Goal: Navigation & Orientation: Find specific page/section

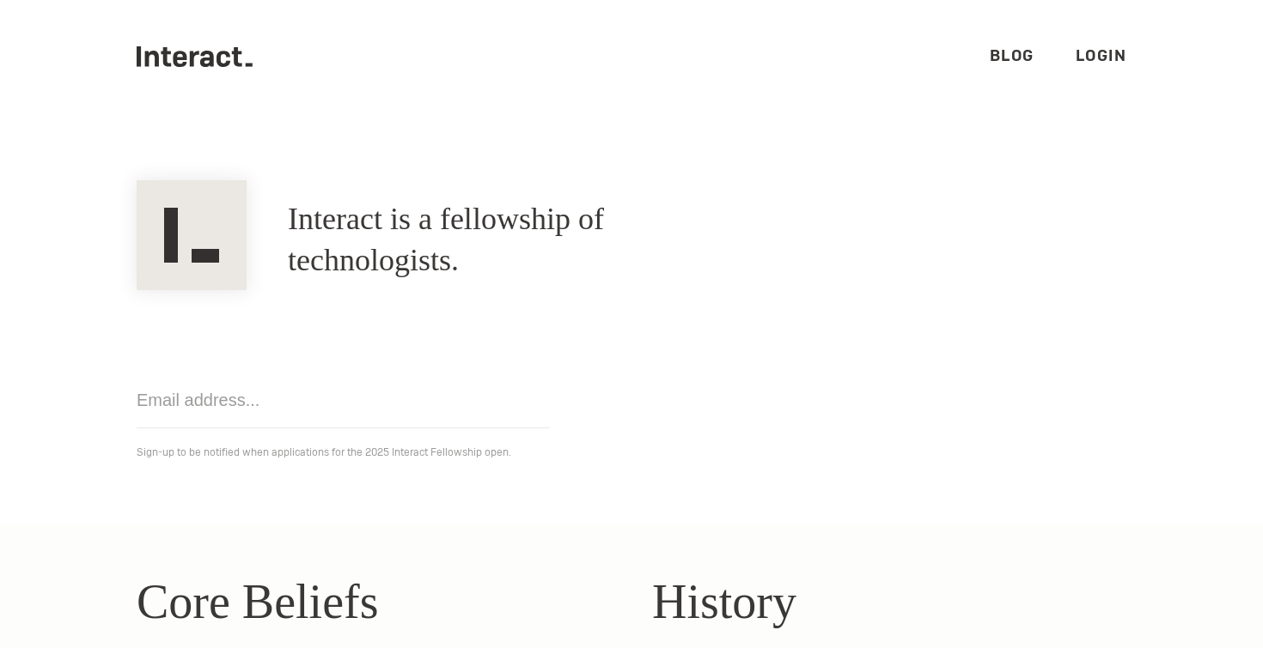
scroll to position [17, 0]
click at [185, 41] on ul ".cls-1{fill:#33312f;} interact-brand-logotype-black Blog Login" at bounding box center [631, 55] width 989 height 144
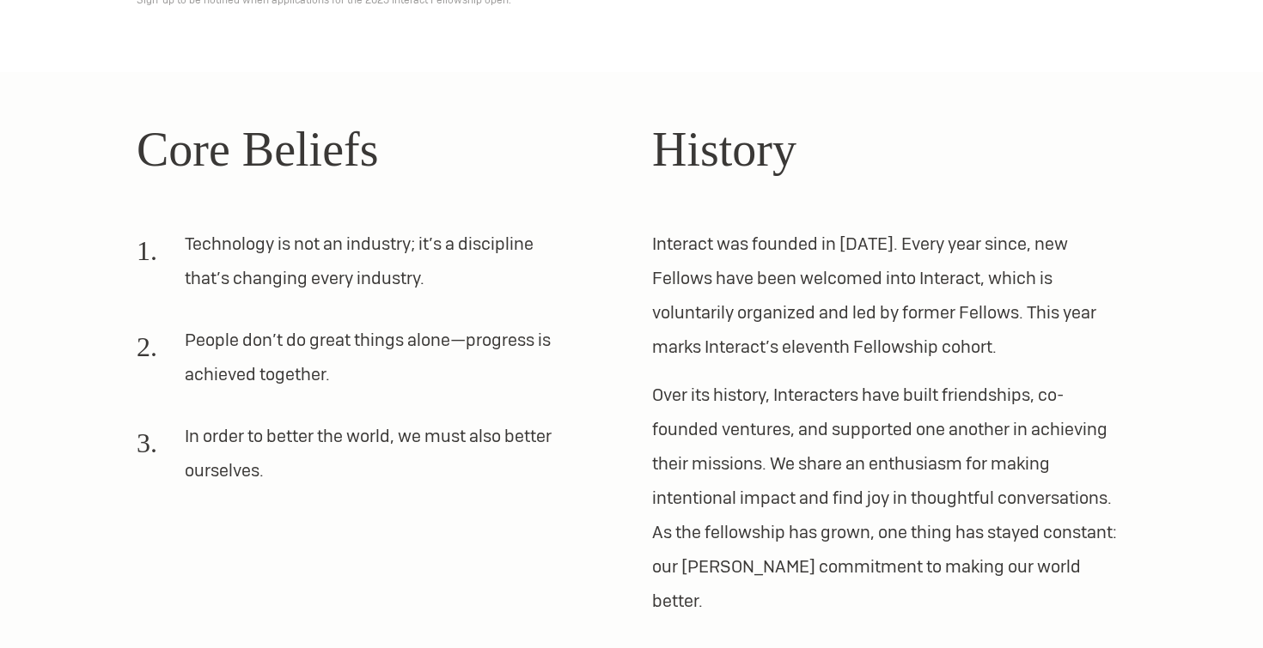
scroll to position [573, 0]
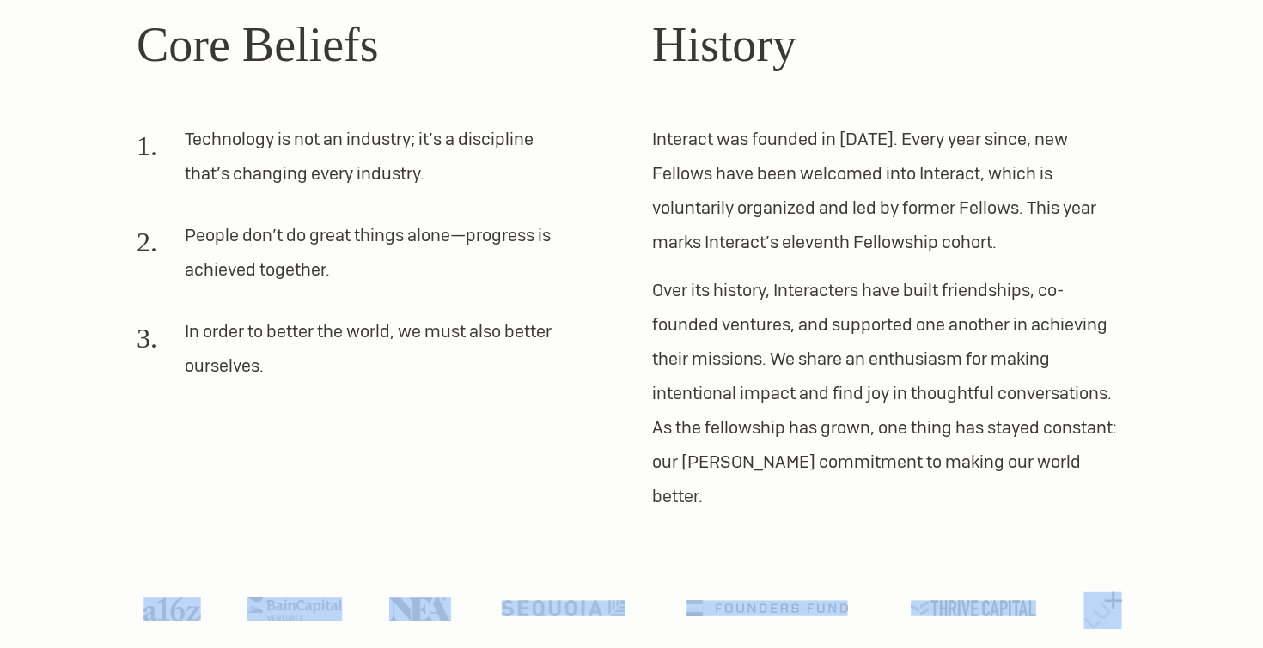
drag, startPoint x: 129, startPoint y: 565, endPoint x: 1077, endPoint y: 567, distance: 948.2
click at [1077, 596] on ul at bounding box center [631, 619] width 1017 height 46
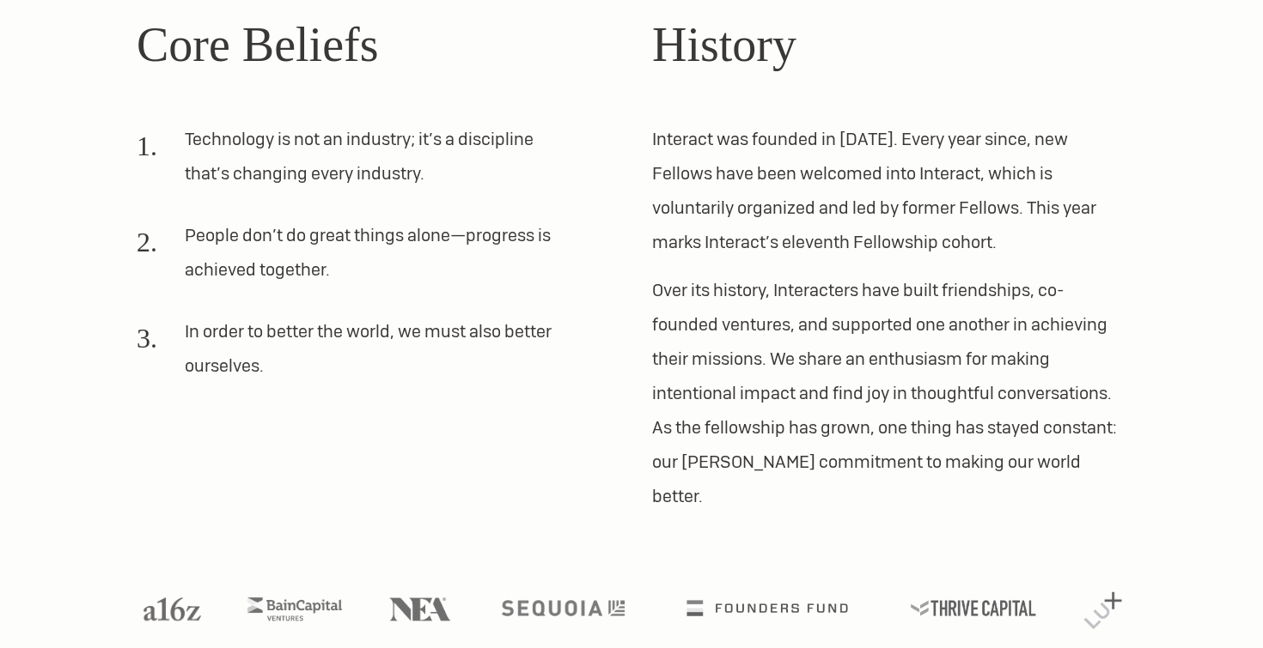
click at [1191, 562] on section "Core Beliefs Technology is not an industry; it’s a discipline that’s changing e…" at bounding box center [631, 325] width 1263 height 716
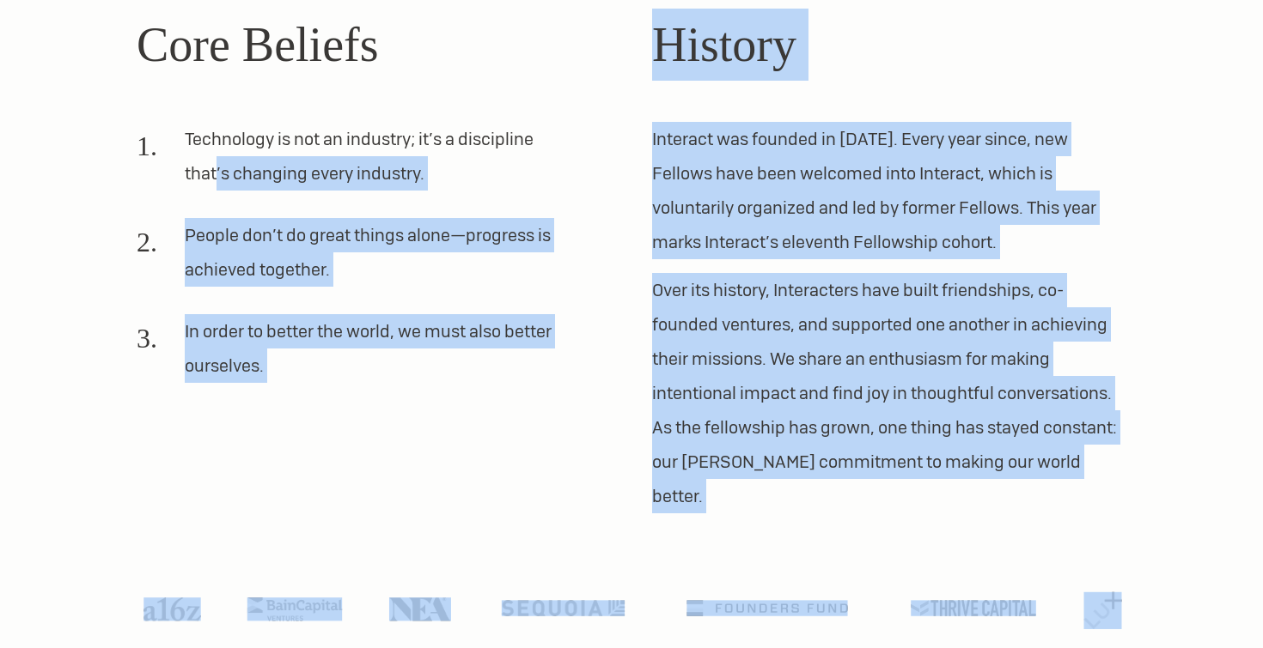
drag, startPoint x: 1201, startPoint y: 564, endPoint x: 663, endPoint y: 79, distance: 724.3
click at [616, 58] on section "Core Beliefs Technology is not an industry; it’s a discipline that’s changing e…" at bounding box center [631, 325] width 1263 height 716
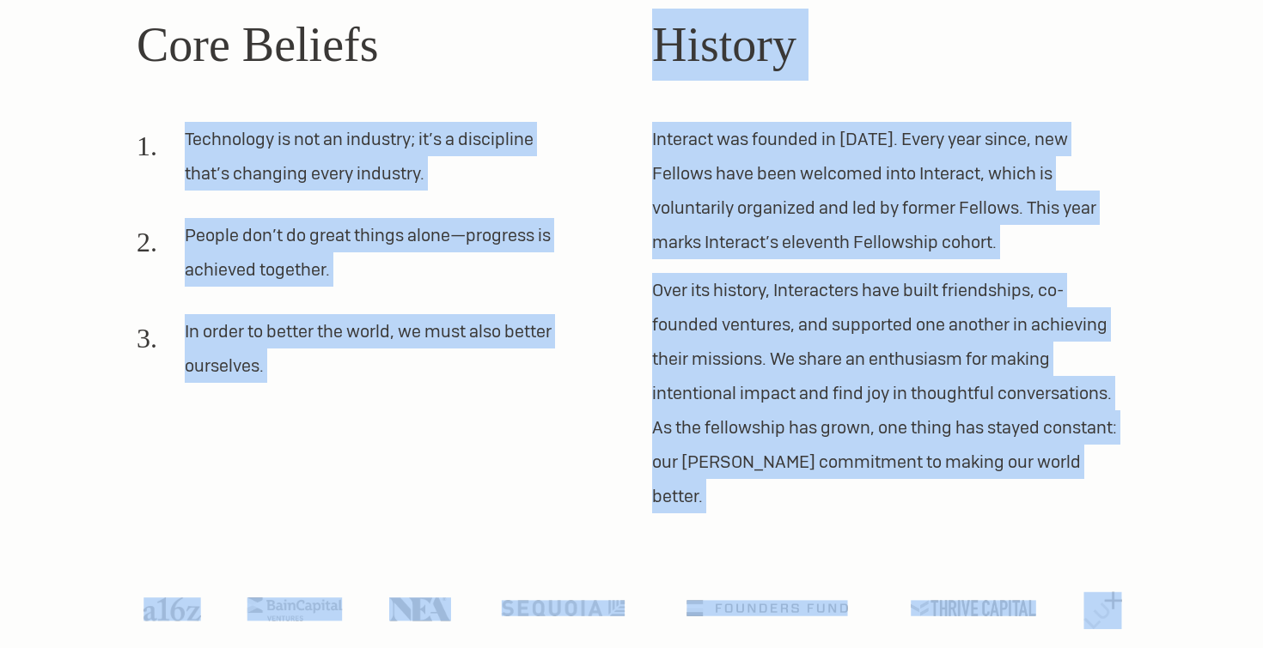
scroll to position [231, 0]
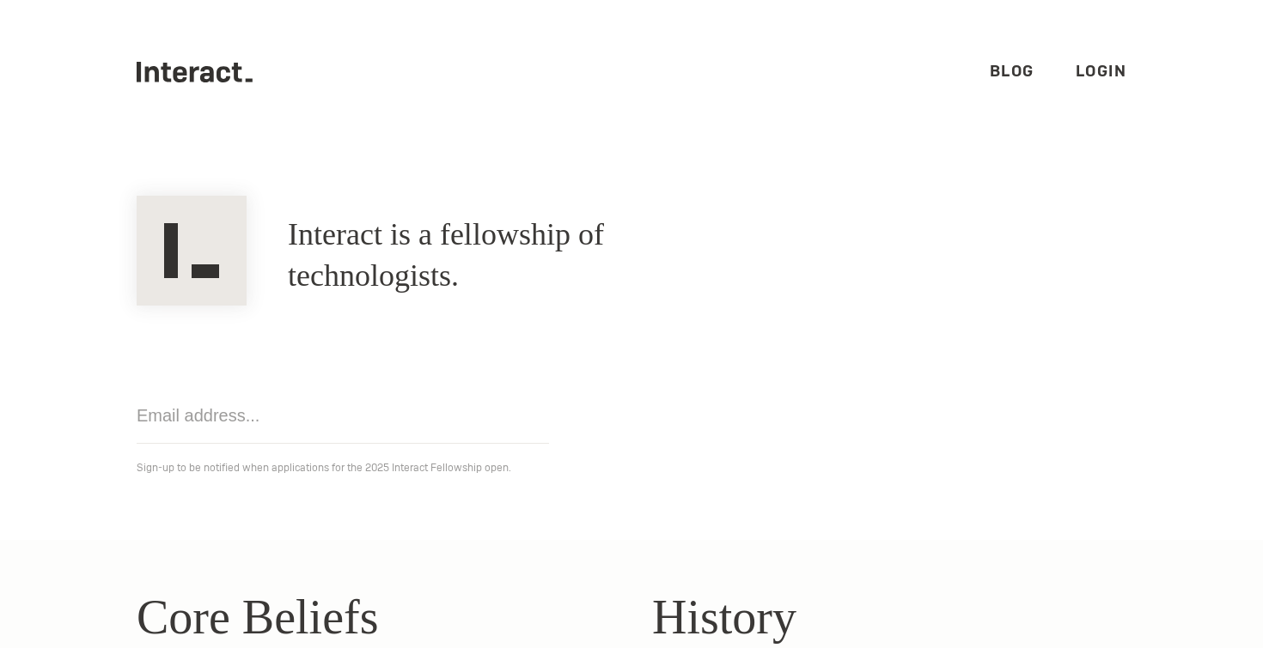
click at [530, 273] on h1 "Interact is a fellowship of technologists." at bounding box center [520, 256] width 464 height 82
drag, startPoint x: 81, startPoint y: 74, endPoint x: 460, endPoint y: 137, distance: 384.9
click at [462, 137] on nav ".cls-1{fill:#33312f;} interact-brand-logotype-black Blog Login" at bounding box center [631, 72] width 1263 height 144
drag, startPoint x: 1146, startPoint y: 77, endPoint x: 601, endPoint y: 41, distance: 545.7
click at [601, 41] on div ".cls-1{fill:#33312f;} interact-brand-logotype-black Blog Login" at bounding box center [631, 72] width 1031 height 144
